Goal: Find specific page/section: Find specific page/section

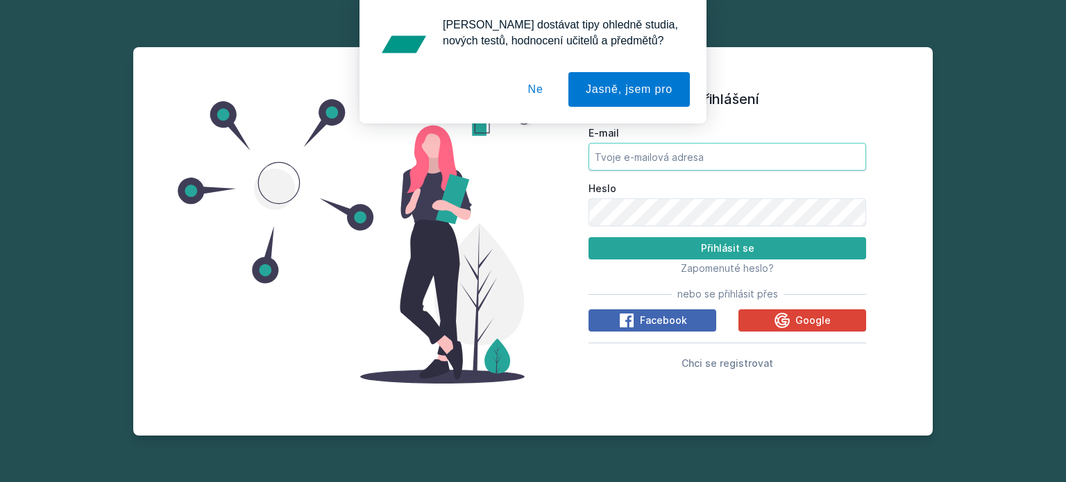
type input "[EMAIL_ADDRESS][DOMAIN_NAME]"
click at [541, 95] on button "Ne" at bounding box center [536, 89] width 50 height 35
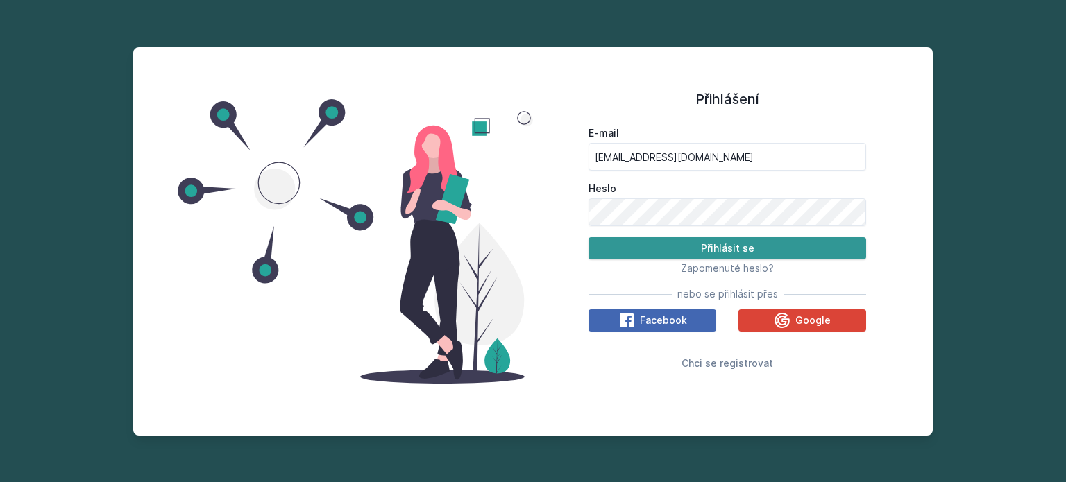
click at [622, 244] on button "Přihlásit se" at bounding box center [728, 248] width 278 height 22
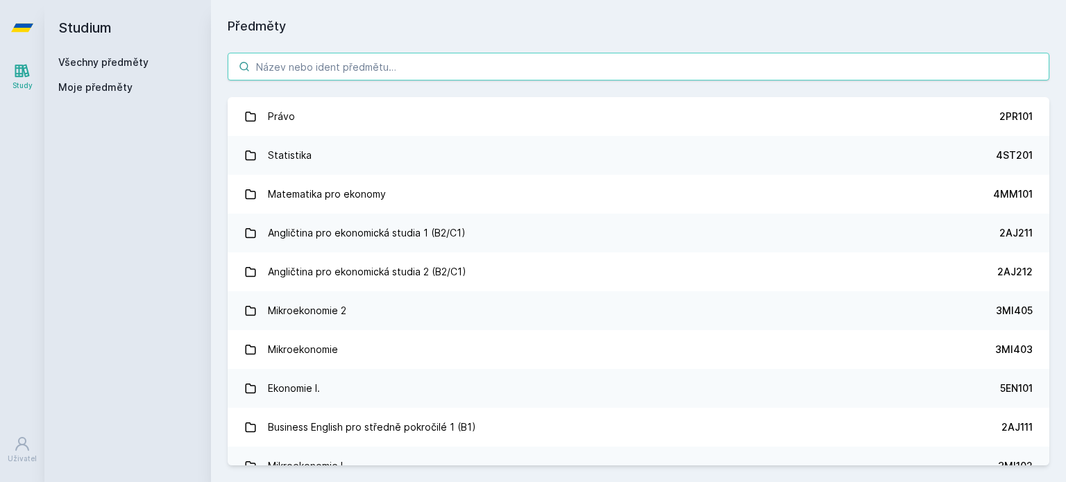
click at [397, 67] on input "search" at bounding box center [639, 67] width 822 height 28
paste input "2IB421"
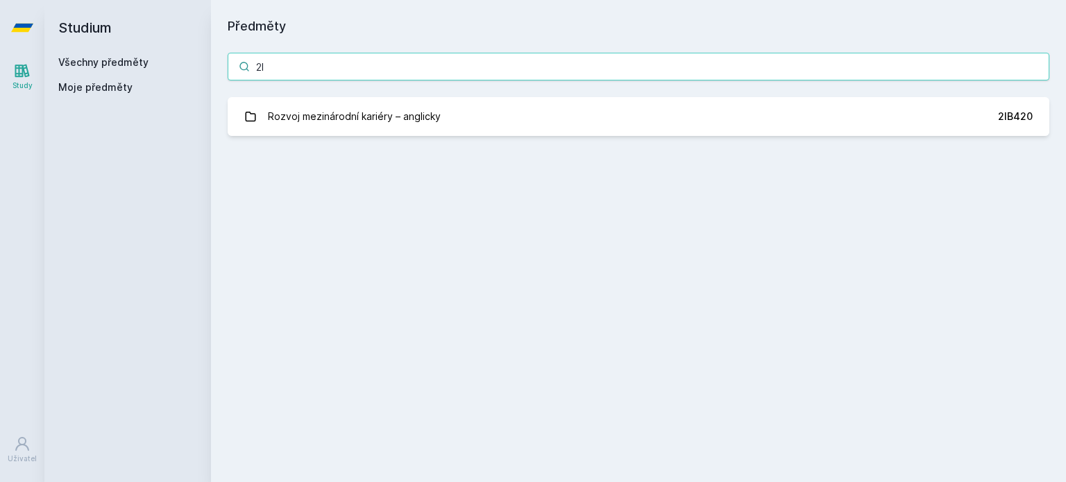
type input "2"
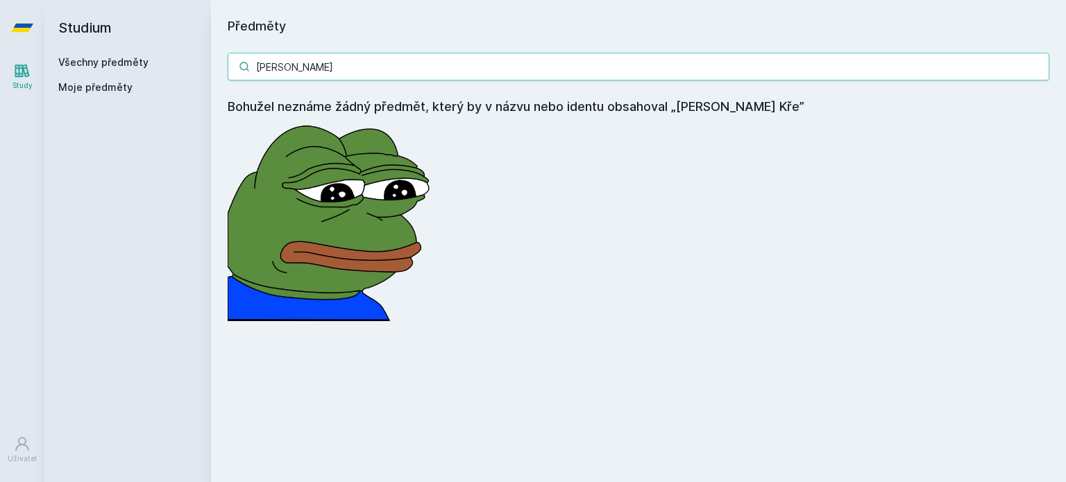
type input "[PERSON_NAME]"
drag, startPoint x: 405, startPoint y: 62, endPoint x: 205, endPoint y: 77, distance: 201.2
click at [205, 77] on div "Studium Všechny předměty Moje předměty Předměty [PERSON_NAME] neznáme žádný pře…" at bounding box center [555, 241] width 1022 height 482
